Goal: Information Seeking & Learning: Learn about a topic

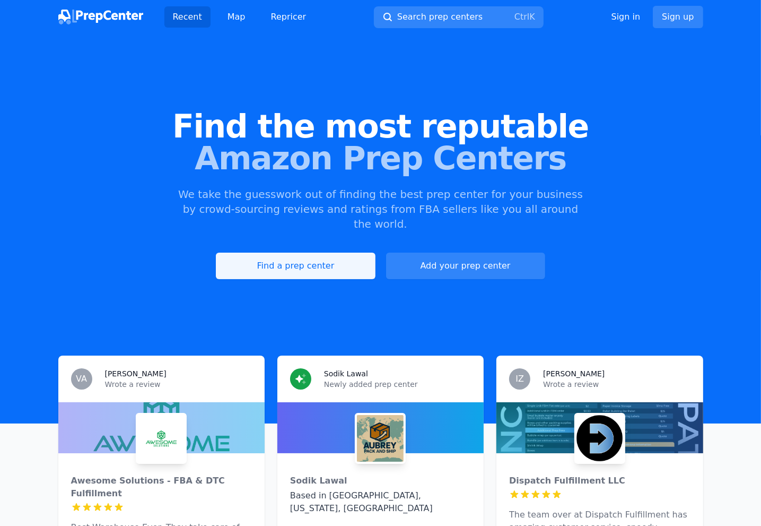
click at [320, 252] on link "Find a prep center" at bounding box center [295, 265] width 159 height 27
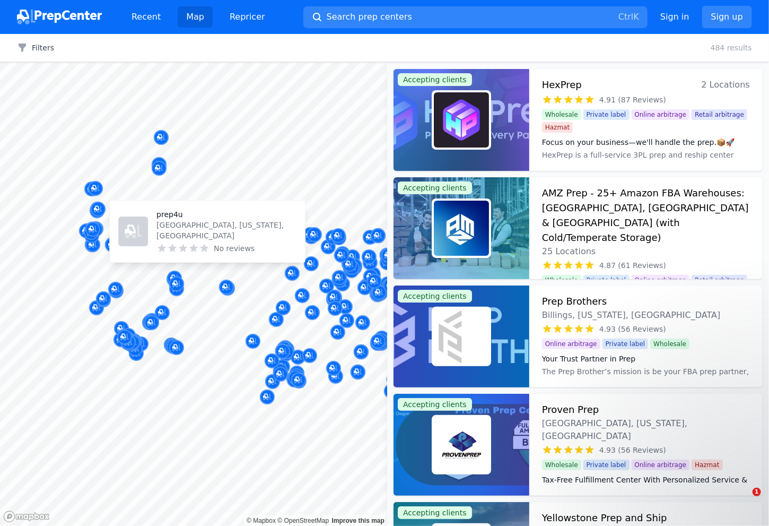
click at [165, 259] on body "Recent Map Repricer Search prep centers Ctrl K Open main menu Sign in Sign up F…" at bounding box center [384, 263] width 769 height 526
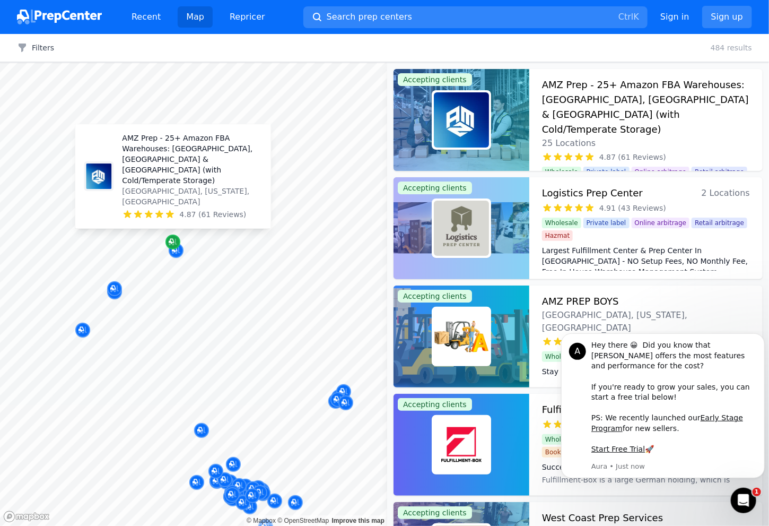
click at [171, 243] on icon "Map marker" at bounding box center [171, 241] width 5 height 5
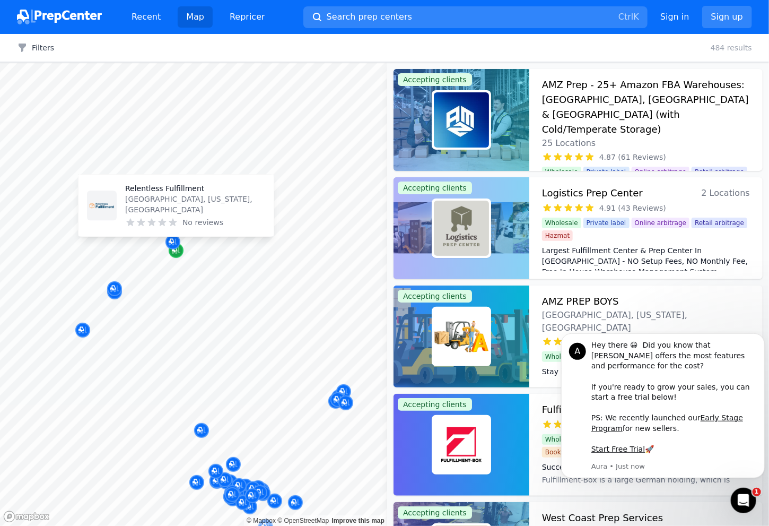
click at [178, 252] on icon "Map marker" at bounding box center [176, 250] width 8 height 11
click at [177, 251] on icon "Map marker" at bounding box center [176, 250] width 8 height 11
click at [189, 225] on span "No reviews" at bounding box center [202, 222] width 41 height 11
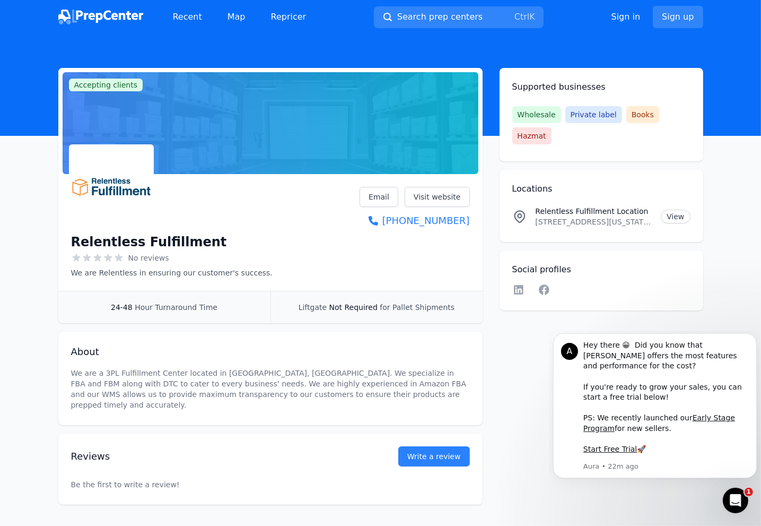
click at [89, 18] on img at bounding box center [100, 17] width 85 height 15
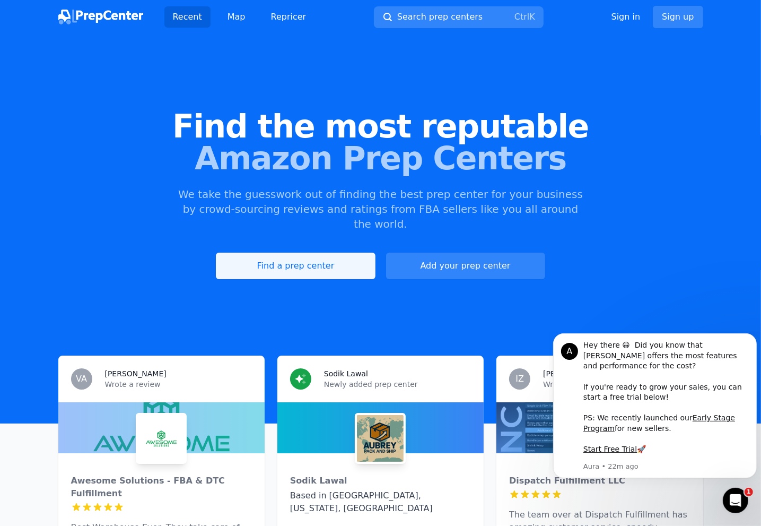
click at [312, 254] on link "Find a prep center" at bounding box center [295, 265] width 159 height 27
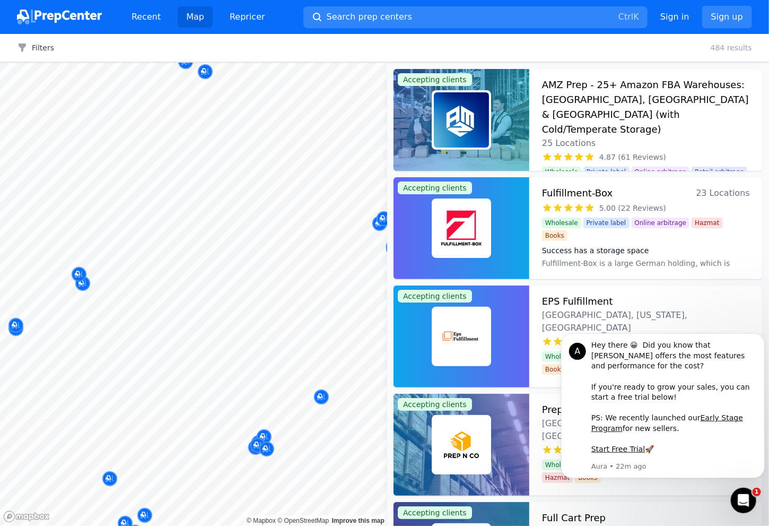
click at [77, 271] on div at bounding box center [102, 269] width 204 height 8
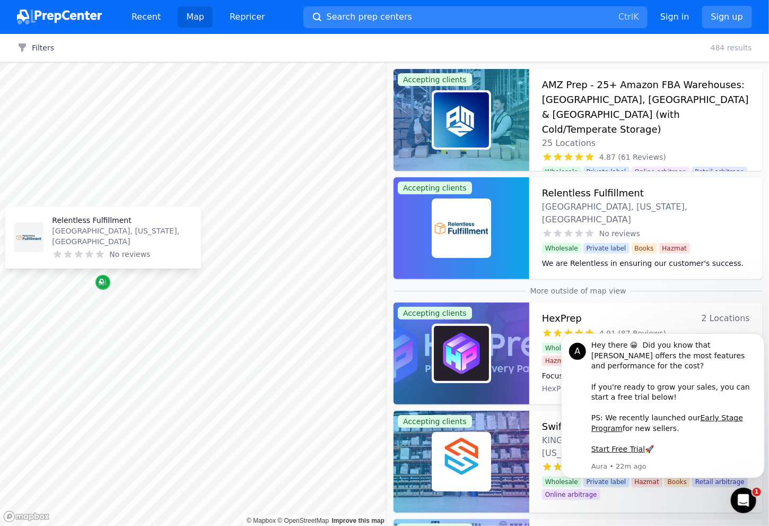
click at [102, 279] on icon "Map marker" at bounding box center [101, 281] width 5 height 5
click at [242, 232] on body "Recent Map Repricer Search prep centers Ctrl K Open main menu Sign in Sign up F…" at bounding box center [384, 263] width 769 height 526
click at [640, 270] on dd "We are a 3PL Fulfillment Center located in [GEOGRAPHIC_DATA], [GEOGRAPHIC_DATA]…" at bounding box center [646, 280] width 208 height 21
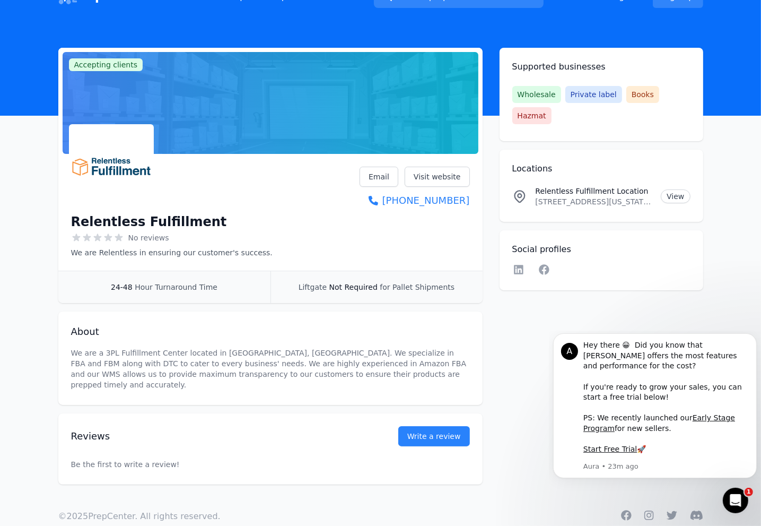
scroll to position [31, 0]
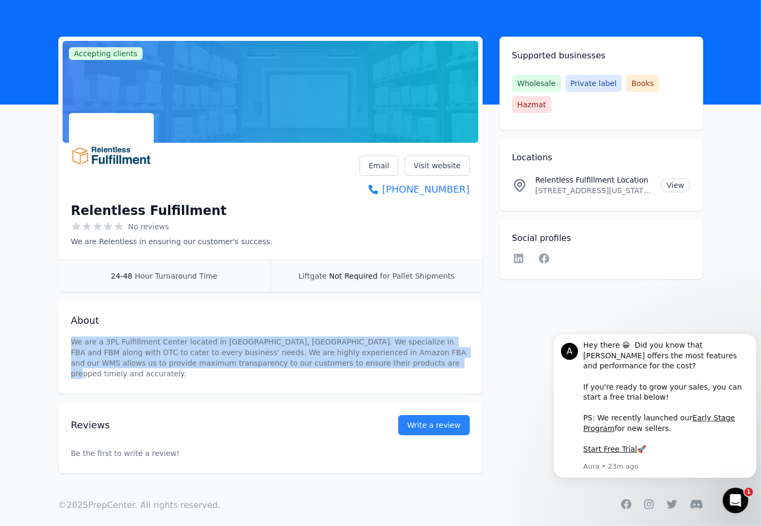
drag, startPoint x: 66, startPoint y: 339, endPoint x: 278, endPoint y: 360, distance: 213.2
click at [337, 370] on div "About We are a 3PL Fulfillment Center located in [GEOGRAPHIC_DATA], [GEOGRAPHIC…" at bounding box center [270, 346] width 424 height 93
copy p "We are a 3PL Fulfillment Center located in [GEOGRAPHIC_DATA], [GEOGRAPHIC_DATA]…"
